Goal: Communication & Community: Answer question/provide support

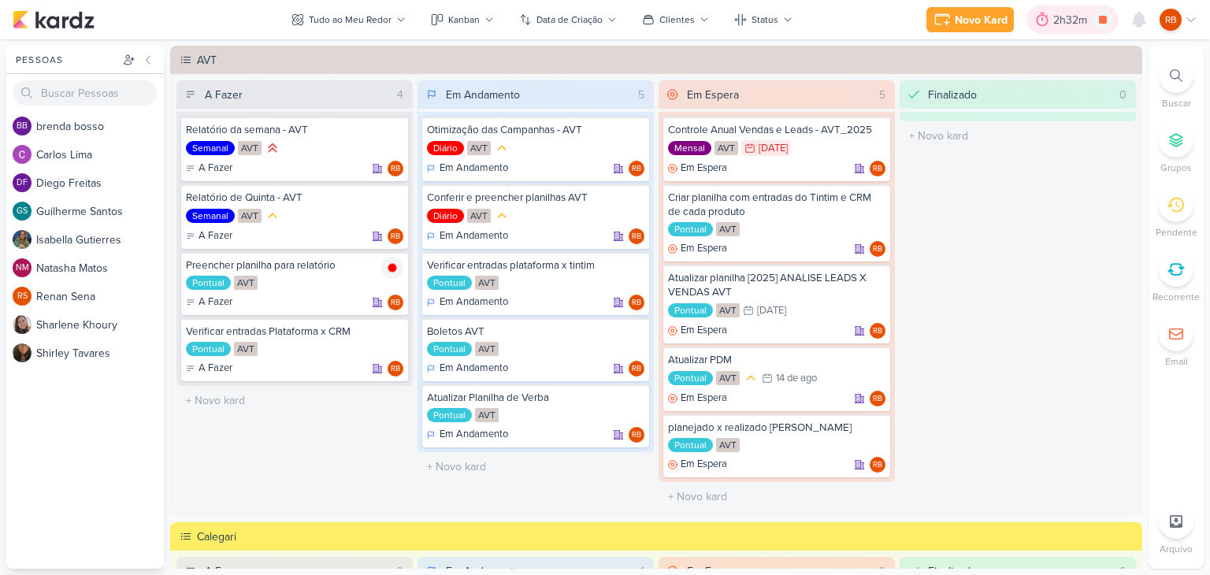
click at [1057, 17] on div "2h32m" at bounding box center [1072, 20] width 39 height 17
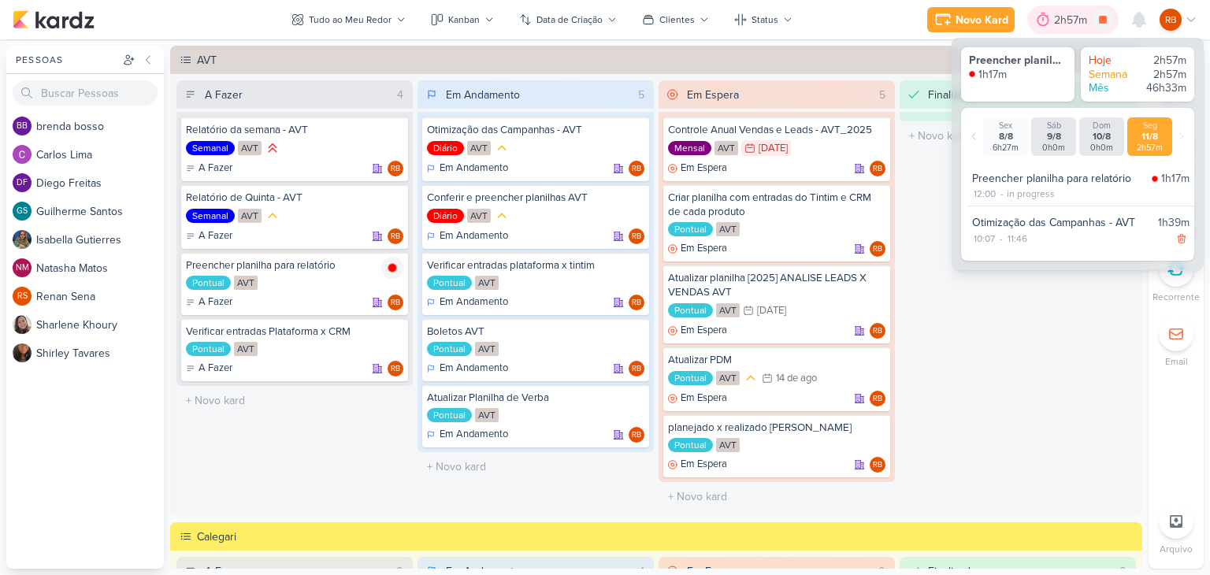
drag, startPoint x: 1057, startPoint y: 17, endPoint x: 1029, endPoint y: 25, distance: 29.4
click at [1057, 18] on div "2h57m" at bounding box center [1073, 20] width 38 height 17
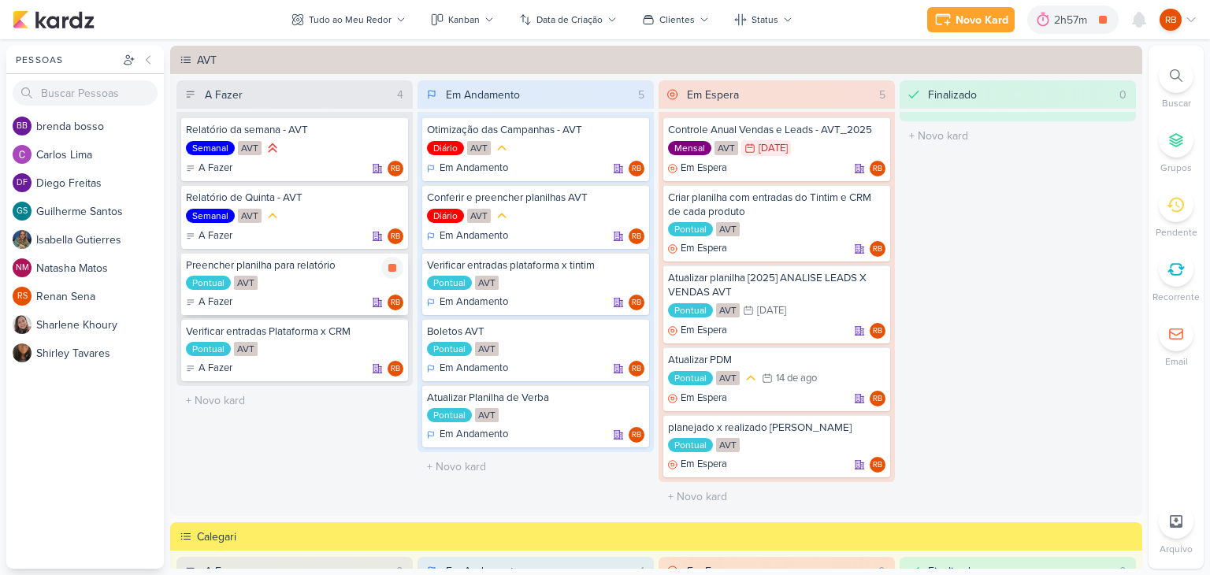
click at [351, 280] on div "Pontual AVT" at bounding box center [294, 284] width 217 height 16
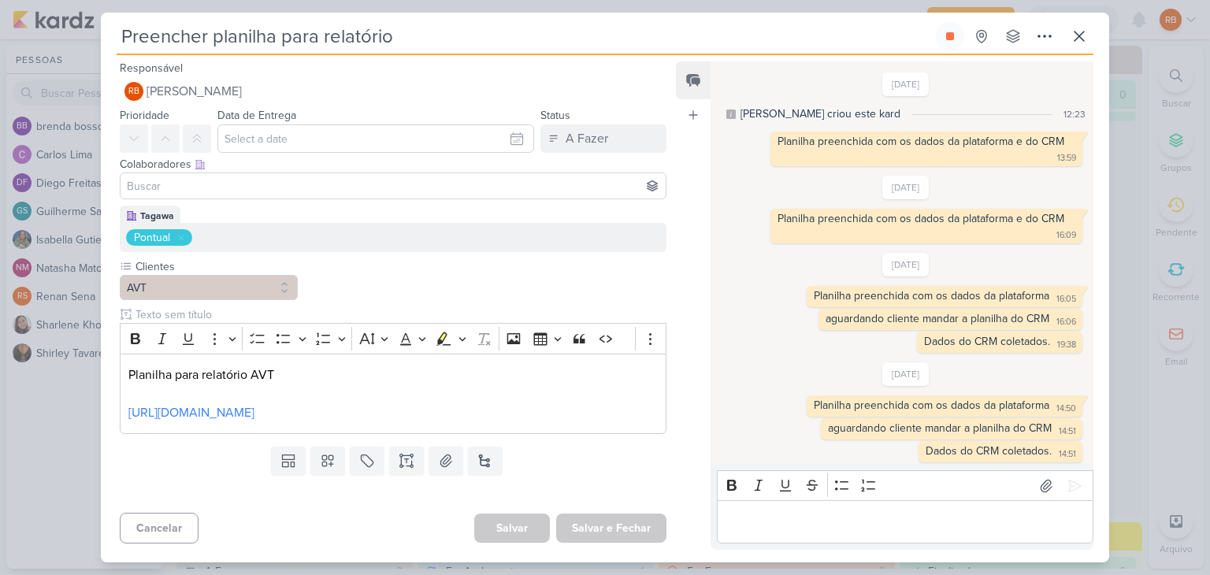
scroll to position [503, 0]
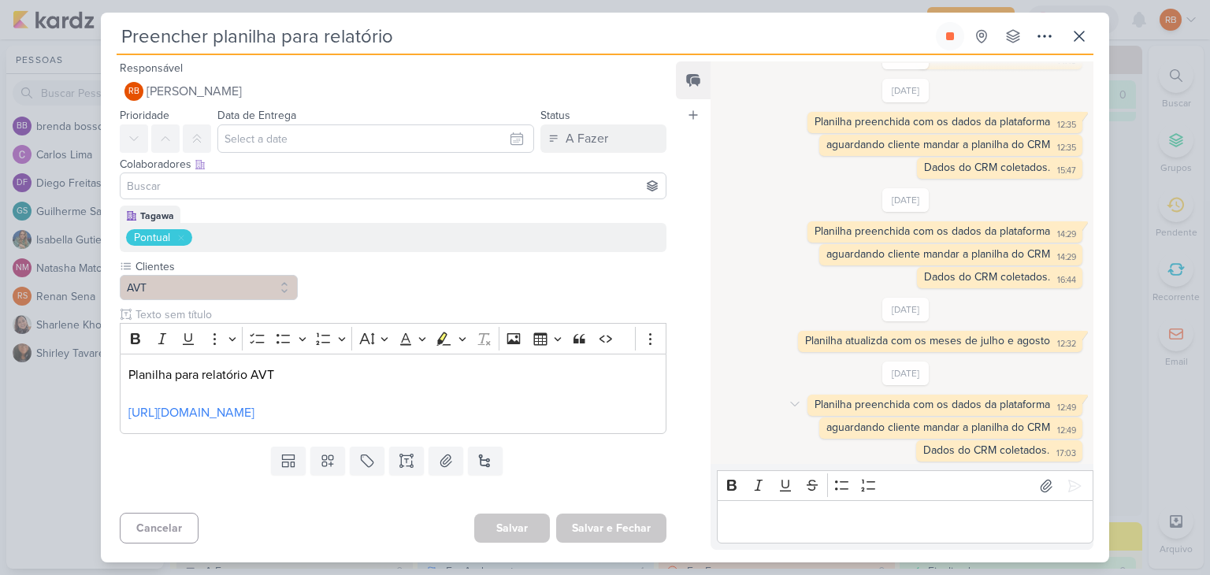
click at [967, 401] on div "Planilha preenchida com os dados da plataforma" at bounding box center [933, 404] width 236 height 13
copy div "Planilha preenchida com os dados da plataforma 12:49"
click at [847, 528] on p "Editor editing area: main" at bounding box center [905, 522] width 360 height 19
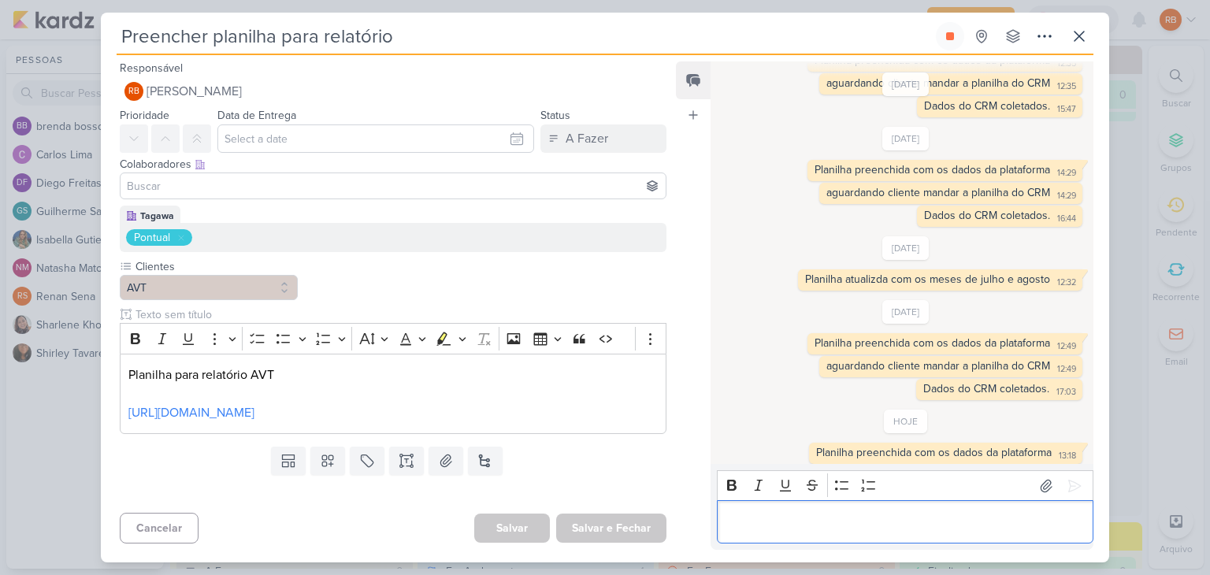
scroll to position [566, 0]
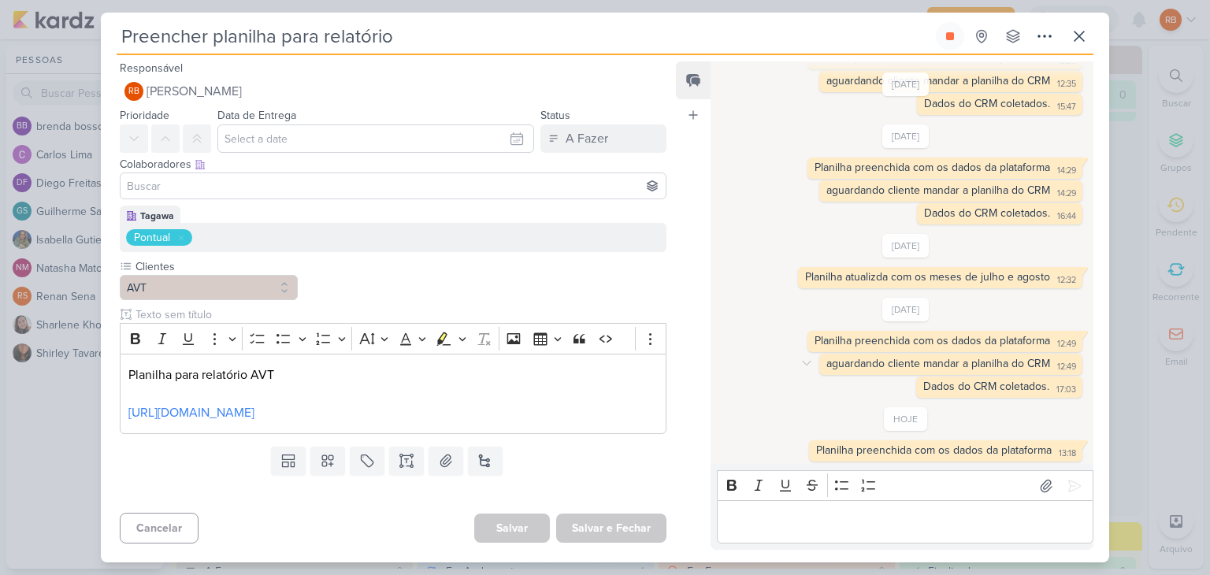
click at [943, 364] on div "aguardando cliente mandar a planilha do CRM" at bounding box center [938, 363] width 224 height 13
copy div "aguardando cliente mandar a planilha do CRM 12:49"
click at [799, 529] on p "Editor editing area: main" at bounding box center [905, 522] width 360 height 19
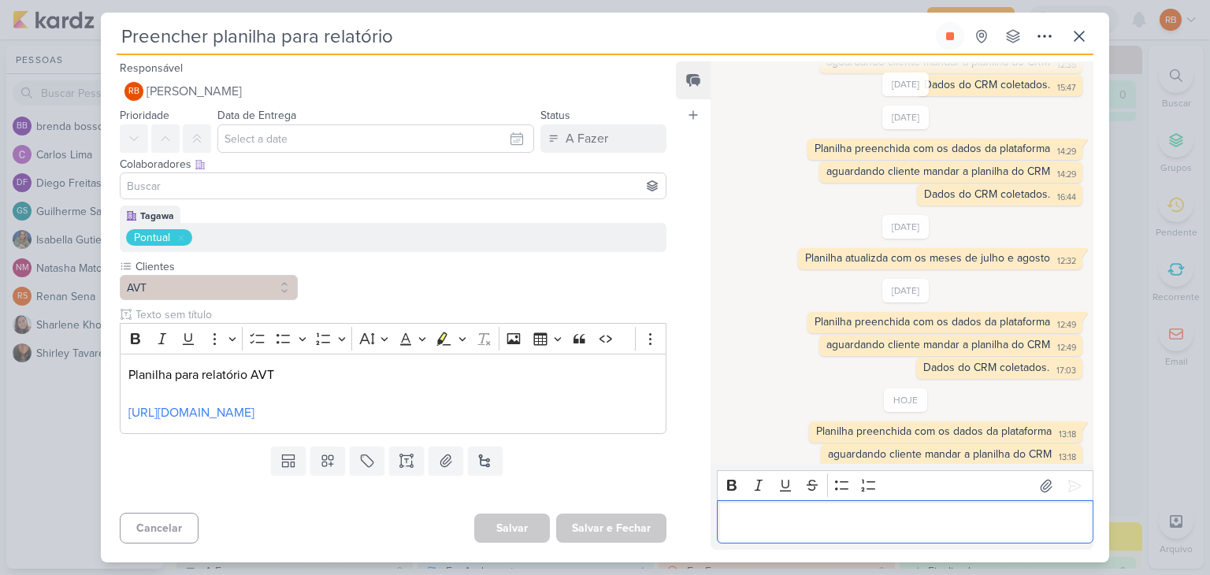
scroll to position [589, 0]
